Goal: Task Accomplishment & Management: Complete application form

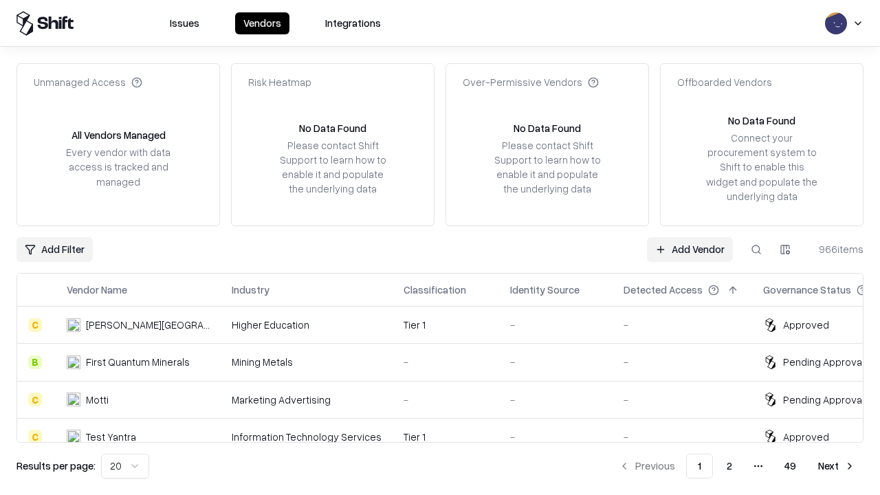
click at [690, 249] on link "Add Vendor" at bounding box center [690, 249] width 86 height 25
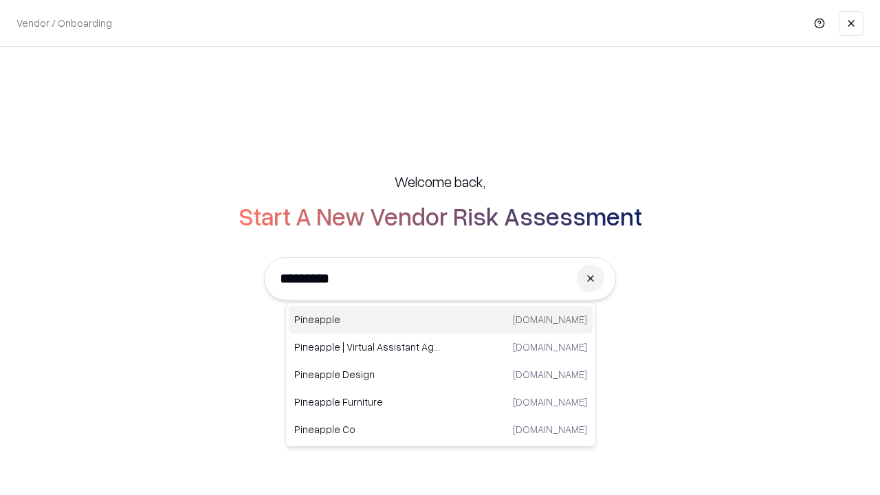
click at [441, 320] on div "Pineapple [DOMAIN_NAME]" at bounding box center [441, 320] width 304 height 28
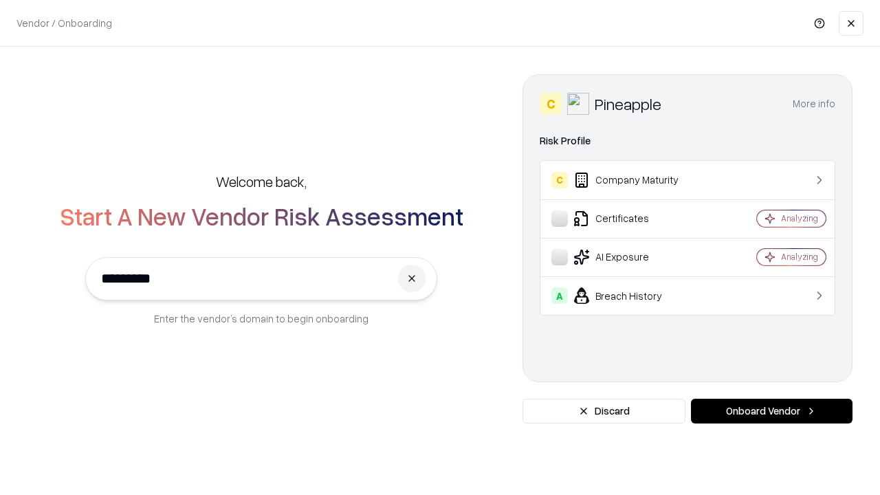
type input "*********"
click at [772, 411] on button "Onboard Vendor" at bounding box center [772, 411] width 162 height 25
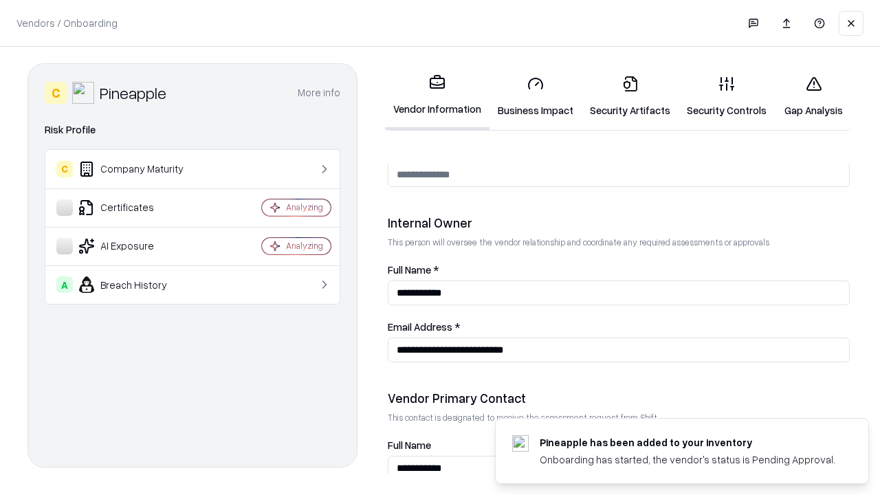
scroll to position [712, 0]
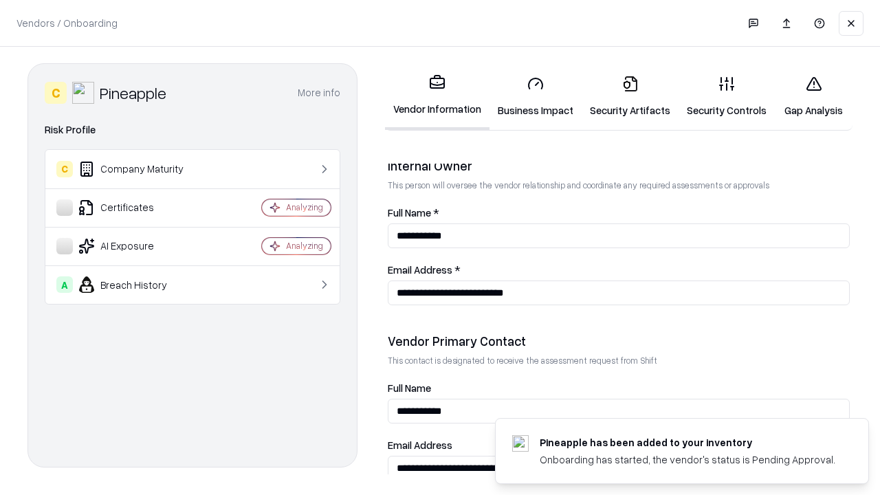
click at [536, 96] on link "Business Impact" at bounding box center [536, 97] width 92 height 64
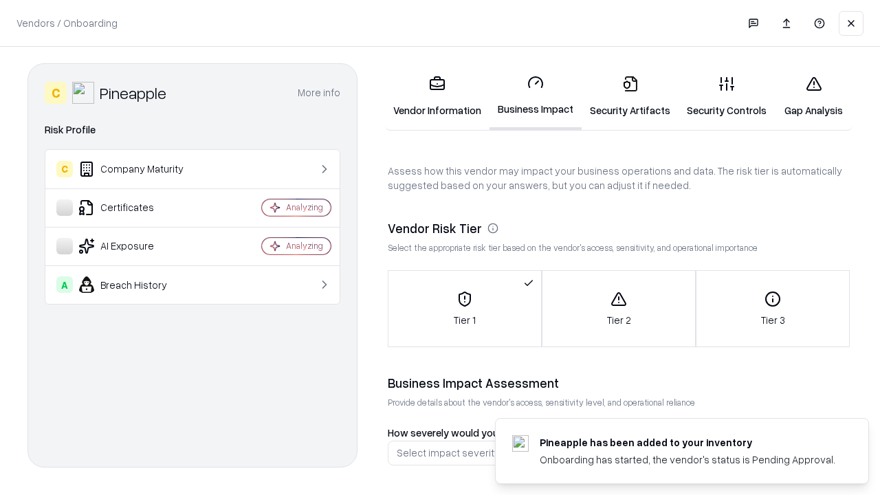
click at [630, 96] on link "Security Artifacts" at bounding box center [630, 97] width 97 height 64
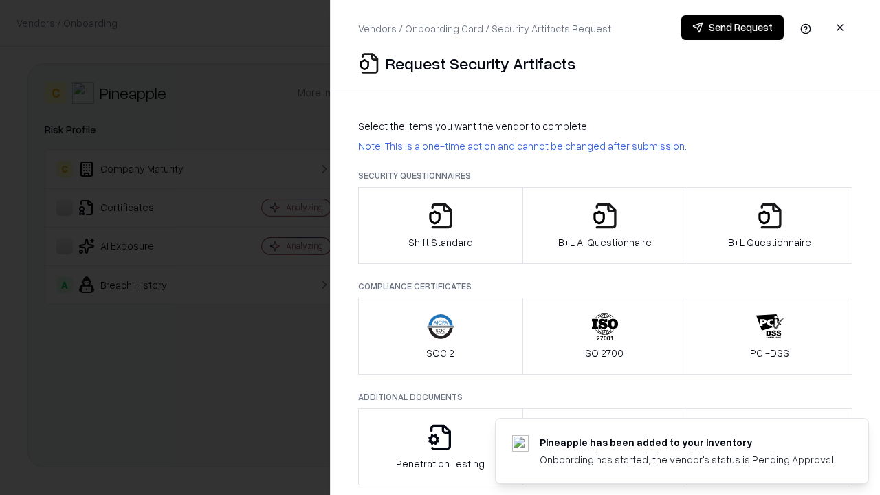
click at [440, 226] on icon "button" at bounding box center [441, 216] width 28 height 28
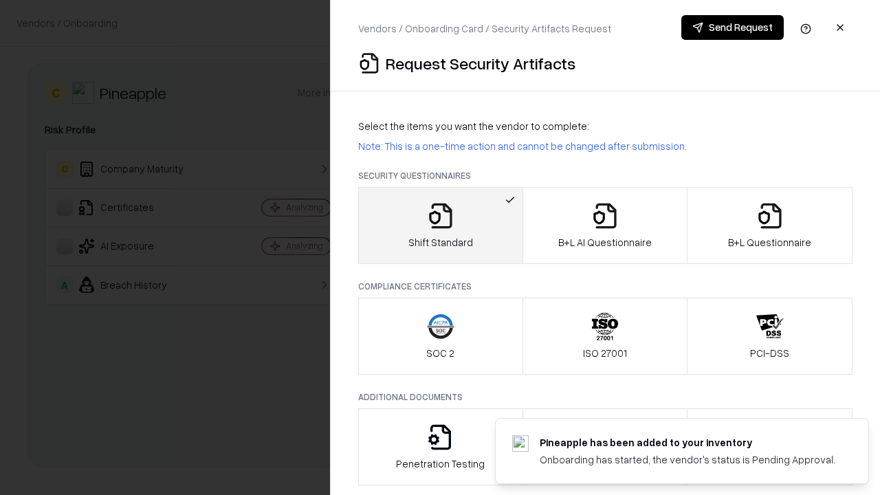
click at [732, 28] on button "Send Request" at bounding box center [732, 27] width 102 height 25
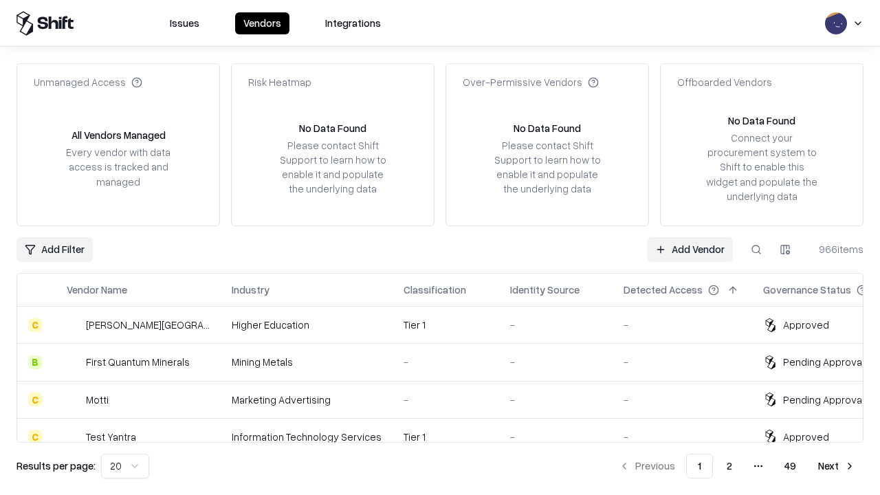
click at [756, 249] on button at bounding box center [756, 249] width 25 height 25
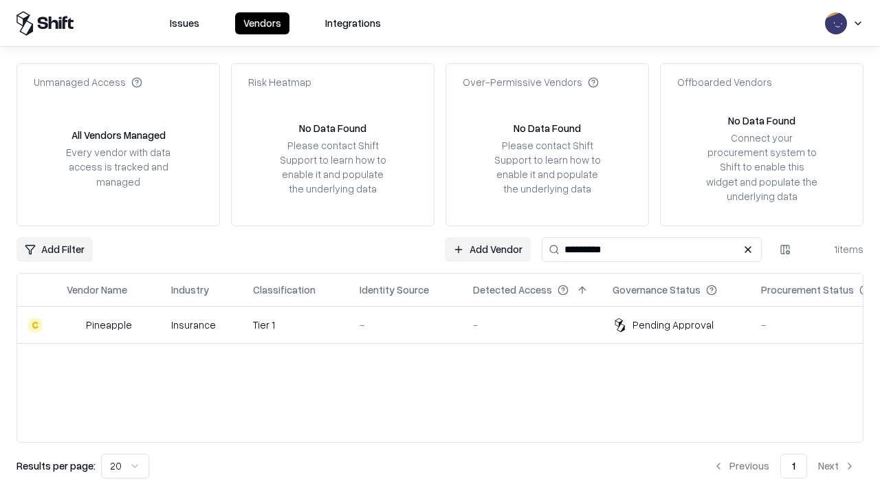
type input "*********"
click at [448, 325] on div "-" at bounding box center [405, 325] width 91 height 14
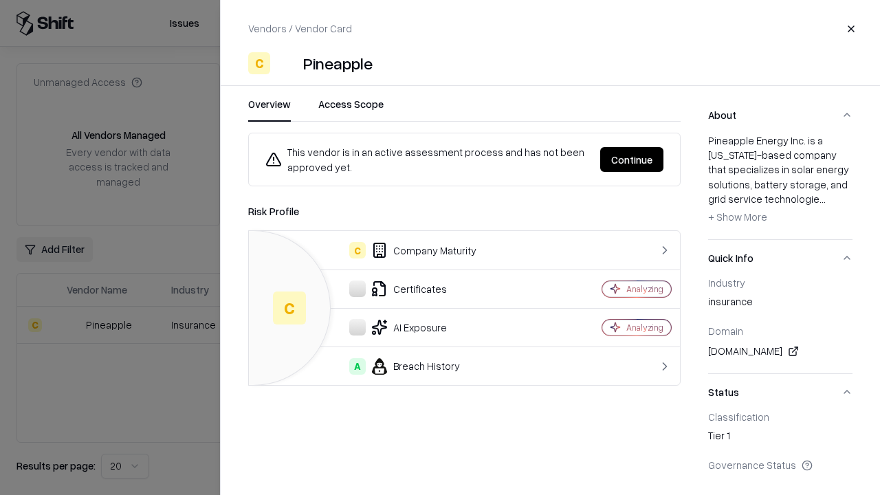
click at [632, 160] on button "Continue" at bounding box center [631, 159] width 63 height 25
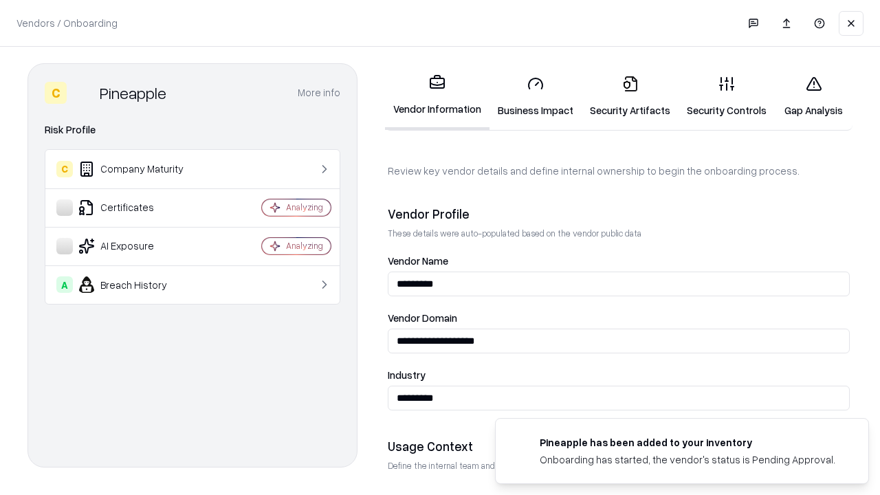
click at [630, 96] on link "Security Artifacts" at bounding box center [630, 97] width 97 height 64
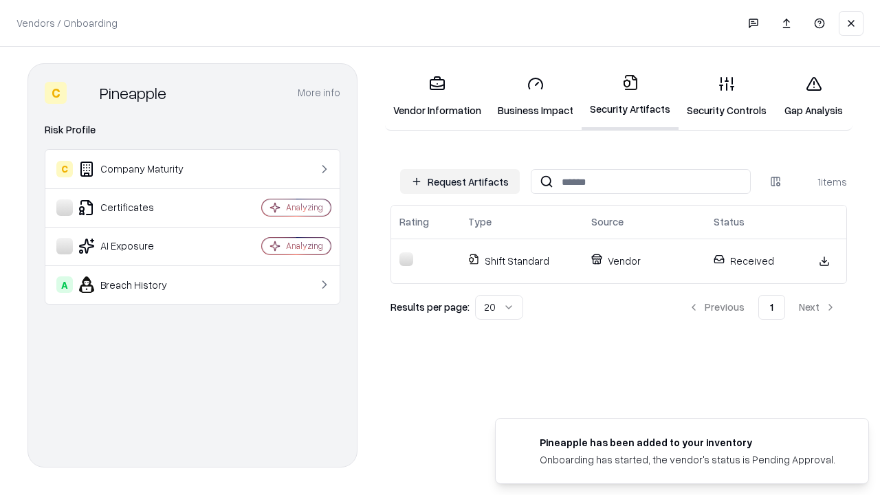
click at [814, 96] on link "Gap Analysis" at bounding box center [814, 97] width 78 height 64
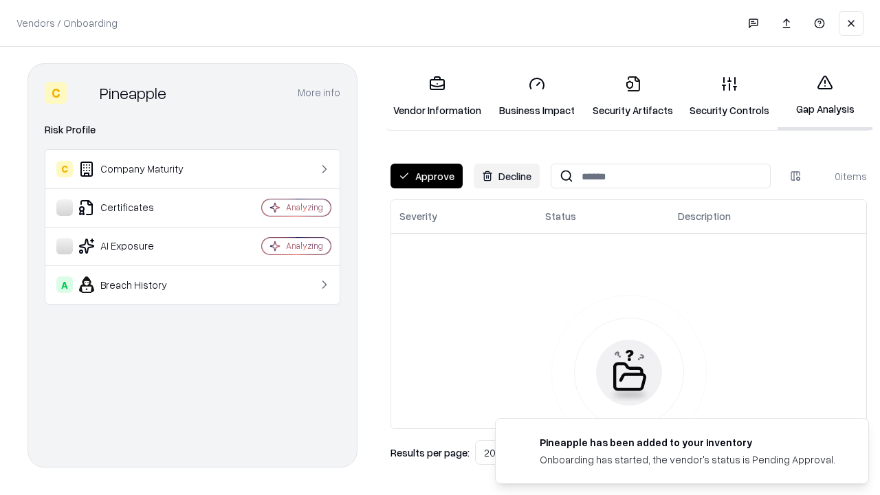
click at [426, 176] on button "Approve" at bounding box center [427, 176] width 72 height 25
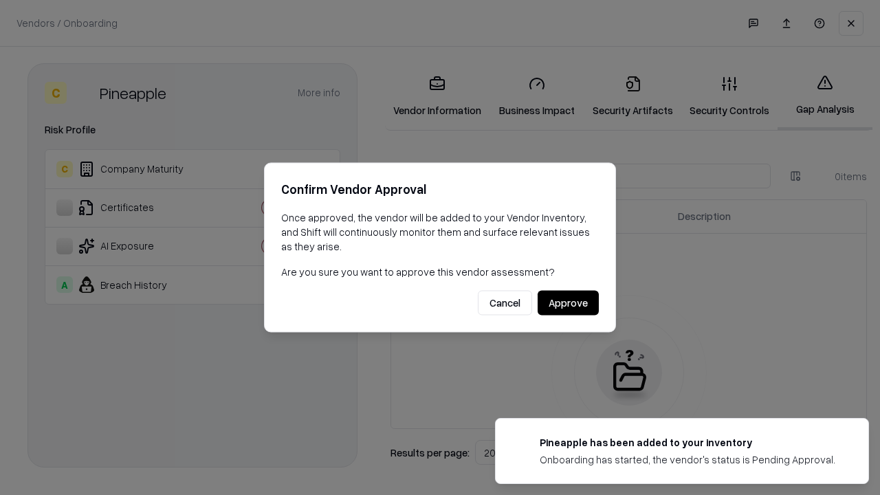
click at [568, 303] on button "Approve" at bounding box center [568, 303] width 61 height 25
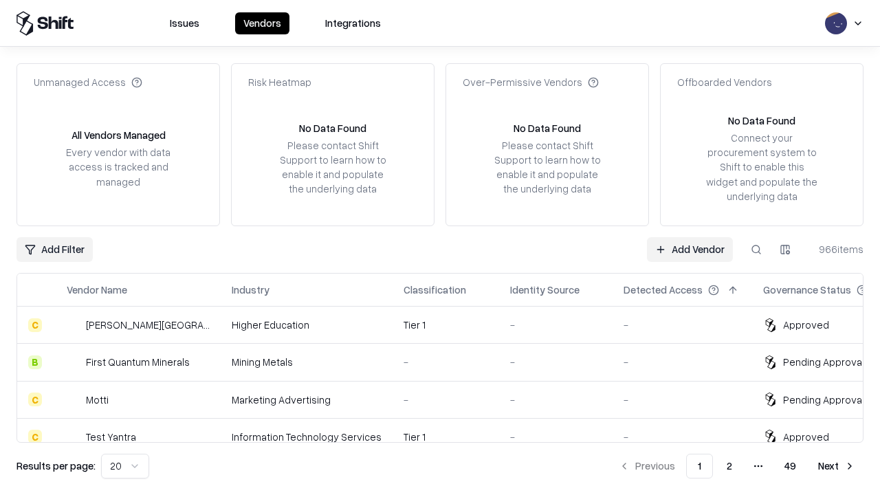
type input "*********"
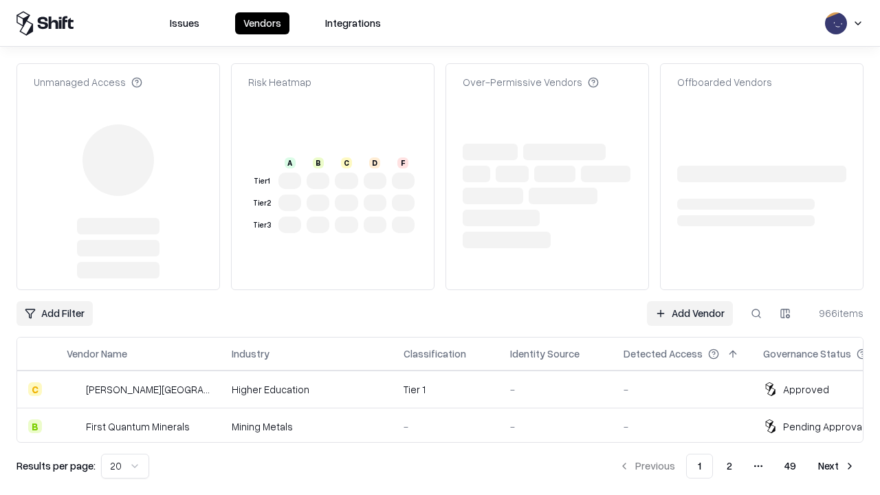
click at [690, 301] on link "Add Vendor" at bounding box center [690, 313] width 86 height 25
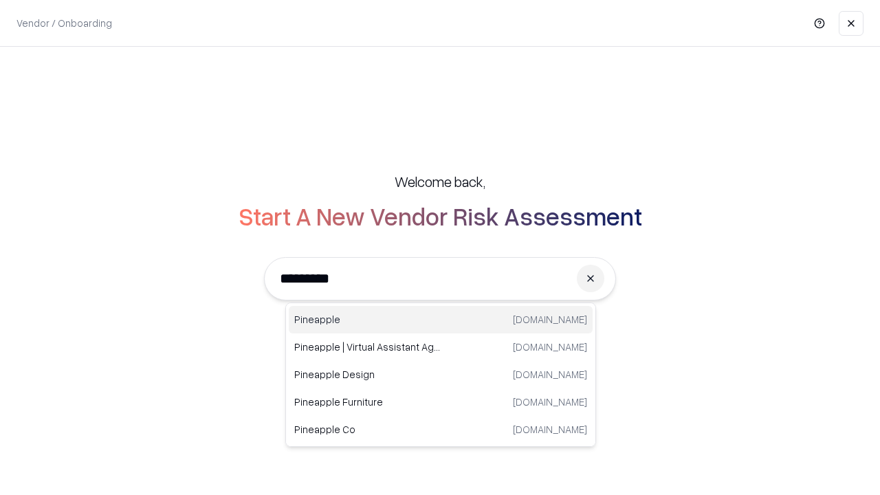
click at [441, 320] on div "Pineapple [DOMAIN_NAME]" at bounding box center [441, 320] width 304 height 28
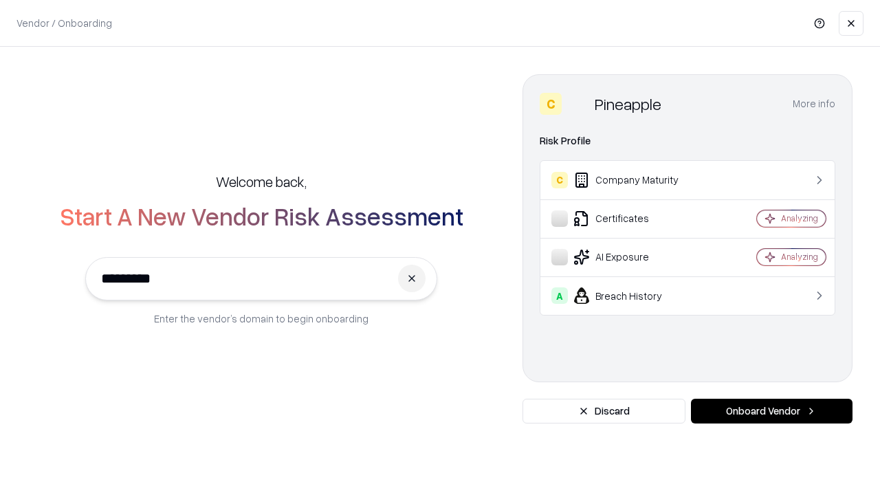
type input "*********"
click at [772, 411] on button "Onboard Vendor" at bounding box center [772, 411] width 162 height 25
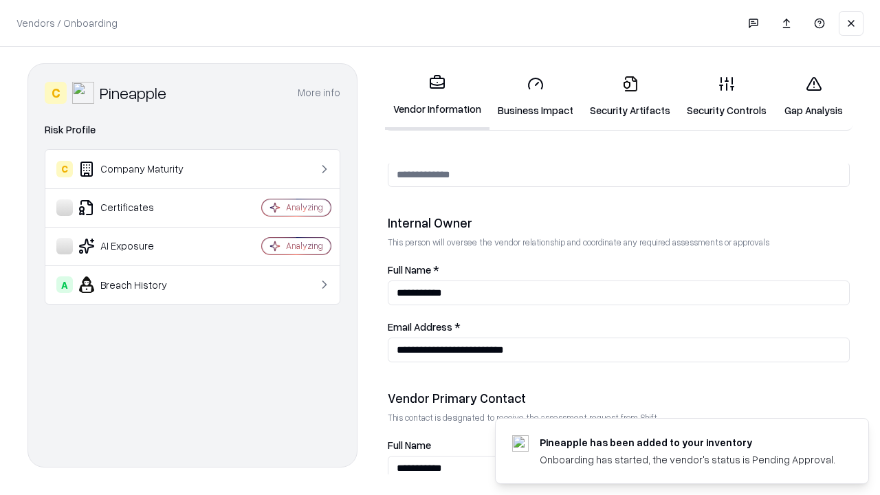
scroll to position [712, 0]
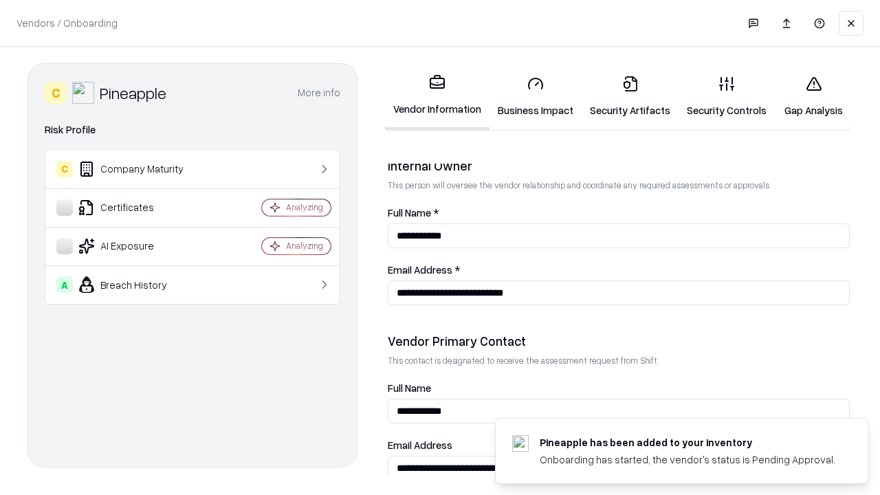
click at [814, 96] on link "Gap Analysis" at bounding box center [814, 97] width 78 height 64
